Goal: Transaction & Acquisition: Book appointment/travel/reservation

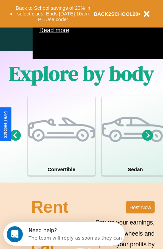
scroll to position [432, 0]
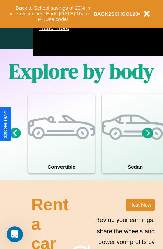
click at [147, 138] on icon at bounding box center [147, 132] width 11 height 11
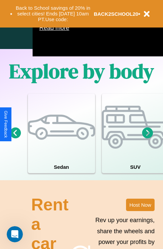
click at [147, 138] on icon at bounding box center [147, 132] width 11 height 11
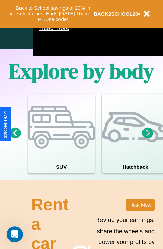
click at [147, 138] on icon at bounding box center [147, 132] width 11 height 11
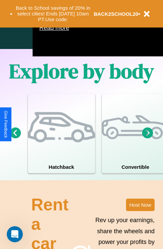
click at [147, 138] on icon at bounding box center [147, 132] width 11 height 11
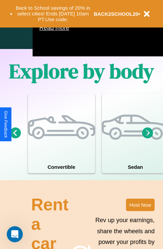
click at [15, 138] on icon at bounding box center [15, 132] width 11 height 11
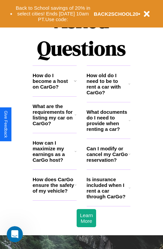
scroll to position [814, 0]
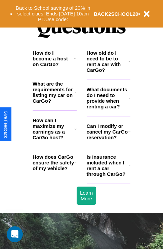
click at [129, 101] on icon at bounding box center [130, 97] width 2 height 5
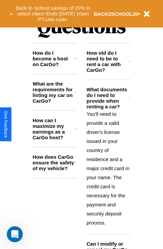
click at [54, 171] on h3 "How does CarGo ensure the safety of my vehicle?" at bounding box center [54, 162] width 42 height 17
click at [129, 64] on icon at bounding box center [129, 61] width 2 height 5
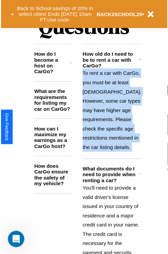
scroll to position [959, 0]
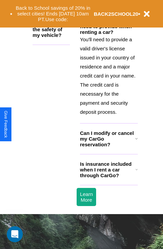
click at [108, 147] on h3 "Can I modify or cancel my CarGo reservation?" at bounding box center [107, 138] width 55 height 17
click at [54, 6] on button "Back to School savings of 20% in select cities! Ends 9/1 at 10am PT. Use code:" at bounding box center [52, 13] width 81 height 21
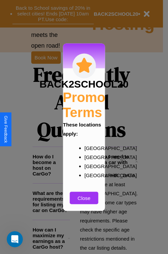
scroll to position [0, 0]
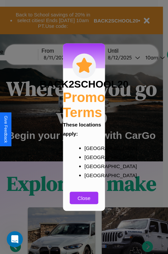
click at [23, 57] on div at bounding box center [84, 127] width 168 height 254
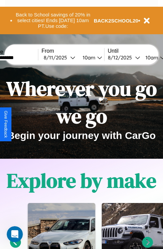
type input "**********"
click at [67, 57] on div "8 / 11 / 2025" at bounding box center [57, 57] width 27 height 6
select select "*"
select select "****"
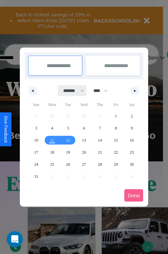
click at [71, 91] on select "******* ******** ***** ***** *** **** **** ****** ********* ******* ******** **…" at bounding box center [72, 90] width 29 height 11
select select "*"
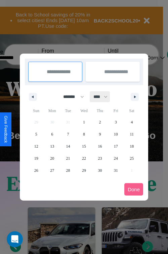
click at [103, 97] on select "**** **** **** **** **** **** **** **** **** **** **** **** **** **** **** ****…" at bounding box center [100, 96] width 20 height 11
select select "****"
click at [68, 134] on span "6" at bounding box center [68, 134] width 2 height 12
type input "**********"
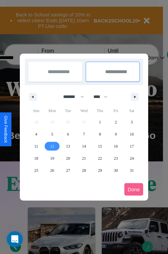
click at [52, 146] on span "12" at bounding box center [52, 146] width 4 height 12
type input "**********"
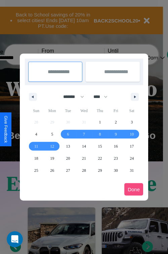
click at [134, 189] on button "Done" at bounding box center [133, 189] width 19 height 12
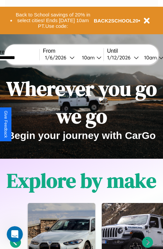
click at [95, 57] on div "10am" at bounding box center [88, 57] width 18 height 6
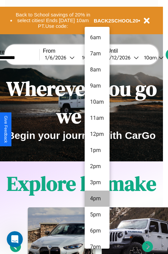
click at [97, 199] on li "4pm" at bounding box center [97, 199] width 25 height 16
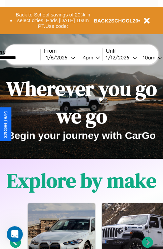
click at [157, 57] on div "10am" at bounding box center [148, 57] width 18 height 6
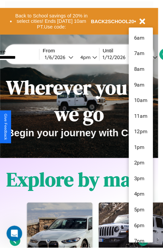
scroll to position [55, 0]
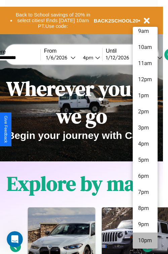
click at [145, 241] on li "10pm" at bounding box center [145, 241] width 25 height 16
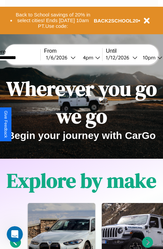
scroll to position [0, 22]
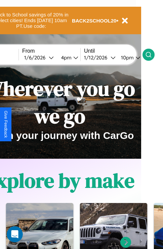
click at [152, 54] on icon at bounding box center [148, 54] width 7 height 7
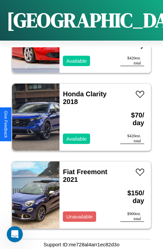
scroll to position [3143, 0]
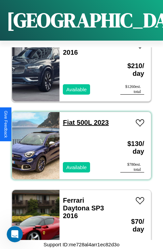
click at [67, 119] on link "Fiat 500L 2023" at bounding box center [86, 122] width 46 height 7
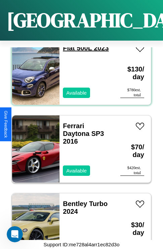
scroll to position [3221, 0]
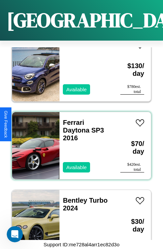
click at [79, 142] on div "Ferrari Daytona SP3 2016 Available" at bounding box center [86, 145] width 54 height 67
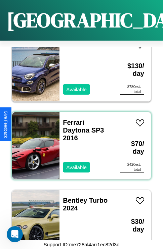
click at [79, 142] on div "Ferrari Daytona SP3 2016 Available" at bounding box center [86, 145] width 54 height 67
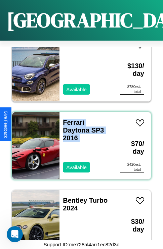
click at [79, 142] on div "Ferrari Daytona SP3 2016 Available" at bounding box center [86, 145] width 54 height 67
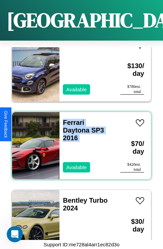
click at [79, 142] on div "Ferrari Daytona SP3 2016 Available" at bounding box center [86, 145] width 54 height 67
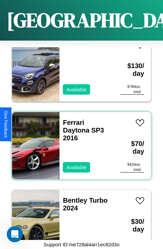
click at [79, 142] on div "Ferrari Daytona SP3 2016 Available" at bounding box center [86, 145] width 54 height 67
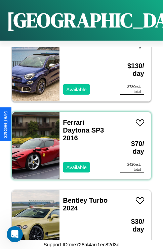
click at [79, 142] on div "Ferrari Daytona SP3 2016 Available" at bounding box center [86, 145] width 54 height 67
click at [71, 119] on link "Ferrari Daytona SP3 2016" at bounding box center [83, 130] width 41 height 23
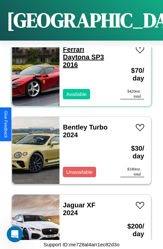
scroll to position [4000, 0]
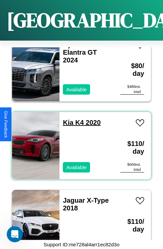
click at [66, 119] on link "Kia K4 2020" at bounding box center [82, 122] width 38 height 7
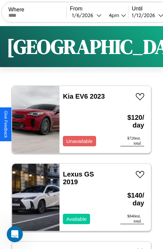
scroll to position [0, 0]
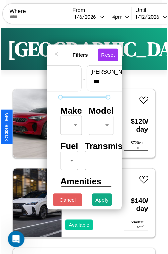
scroll to position [20, 0]
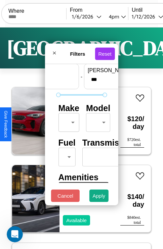
click at [68, 121] on body "CarGo Where From 1 / 6 / 2026 4pm Until 1 / 12 / 2026 10pm Become a Host Login …" at bounding box center [81, 138] width 163 height 277
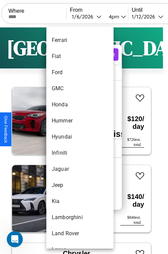
scroll to position [222, 0]
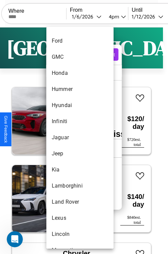
click at [67, 138] on li "Jaguar" at bounding box center [79, 138] width 67 height 16
type input "******"
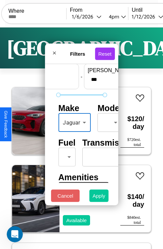
click at [99, 198] on button "Apply" at bounding box center [98, 196] width 19 height 12
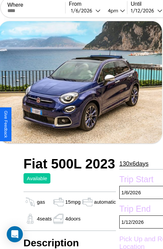
scroll to position [177, 28]
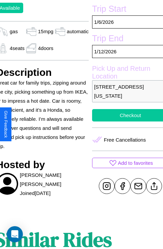
click at [125, 122] on button "Checkout" at bounding box center [130, 115] width 77 height 12
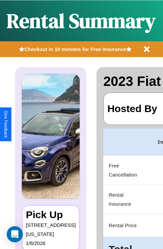
scroll to position [0, 127]
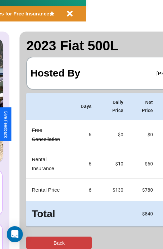
click at [33, 243] on button "Back" at bounding box center [59, 243] width 66 height 12
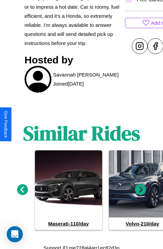
scroll to position [307, 0]
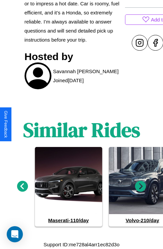
click at [140, 187] on icon at bounding box center [140, 186] width 11 height 11
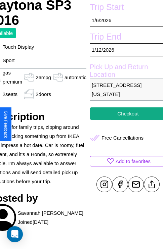
scroll to position [163, 36]
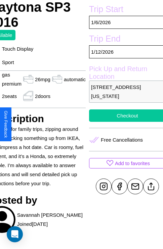
click at [124, 122] on button "Checkout" at bounding box center [127, 116] width 77 height 12
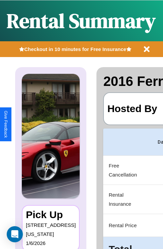
scroll to position [0, 127]
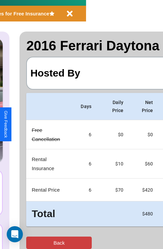
click at [33, 243] on button "Back" at bounding box center [59, 243] width 66 height 12
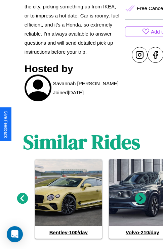
scroll to position [307, 0]
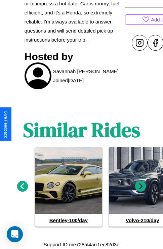
click at [140, 187] on icon at bounding box center [140, 186] width 11 height 11
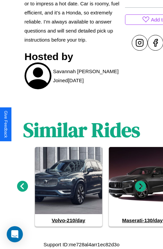
click at [22, 187] on icon at bounding box center [22, 186] width 11 height 11
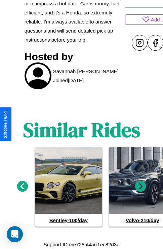
click at [22, 187] on icon at bounding box center [22, 186] width 11 height 11
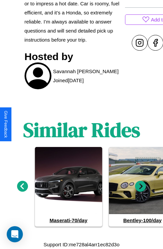
click at [140, 187] on icon at bounding box center [140, 186] width 11 height 11
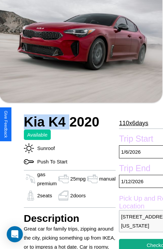
scroll to position [168, 31]
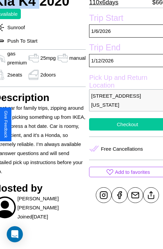
click at [124, 124] on button "Checkout" at bounding box center [127, 124] width 77 height 12
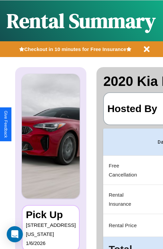
scroll to position [0, 127]
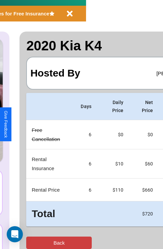
click at [33, 243] on button "Back" at bounding box center [59, 243] width 66 height 12
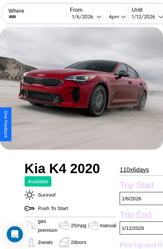
scroll to position [45, 0]
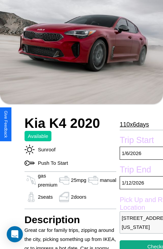
click at [134, 124] on p "110 x 6 days" at bounding box center [134, 124] width 29 height 11
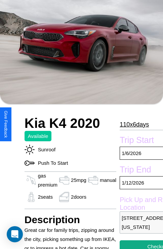
click at [134, 124] on p "110 x 6 days" at bounding box center [134, 124] width 29 height 11
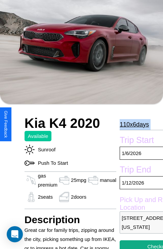
click at [134, 124] on p "110 x 6 days" at bounding box center [134, 124] width 29 height 11
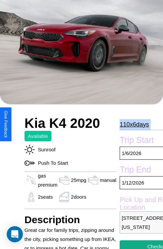
click at [134, 124] on p "110 x 6 days" at bounding box center [134, 124] width 29 height 11
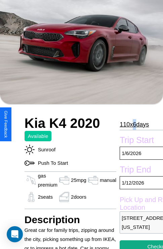
click at [134, 124] on p "110 x 6 days" at bounding box center [134, 124] width 29 height 11
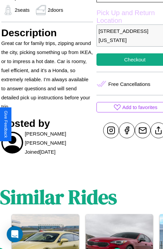
scroll to position [239, 24]
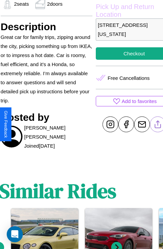
click at [158, 124] on line at bounding box center [158, 123] width 0 height 5
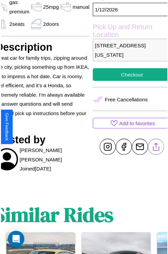
scroll to position [215, 31]
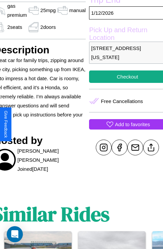
click at [124, 124] on p "Add to favorites" at bounding box center [132, 124] width 35 height 9
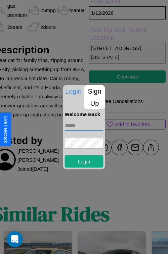
click at [84, 127] on input "text" at bounding box center [84, 125] width 39 height 11
